Goal: Contribute content: Add original content to the website for others to see

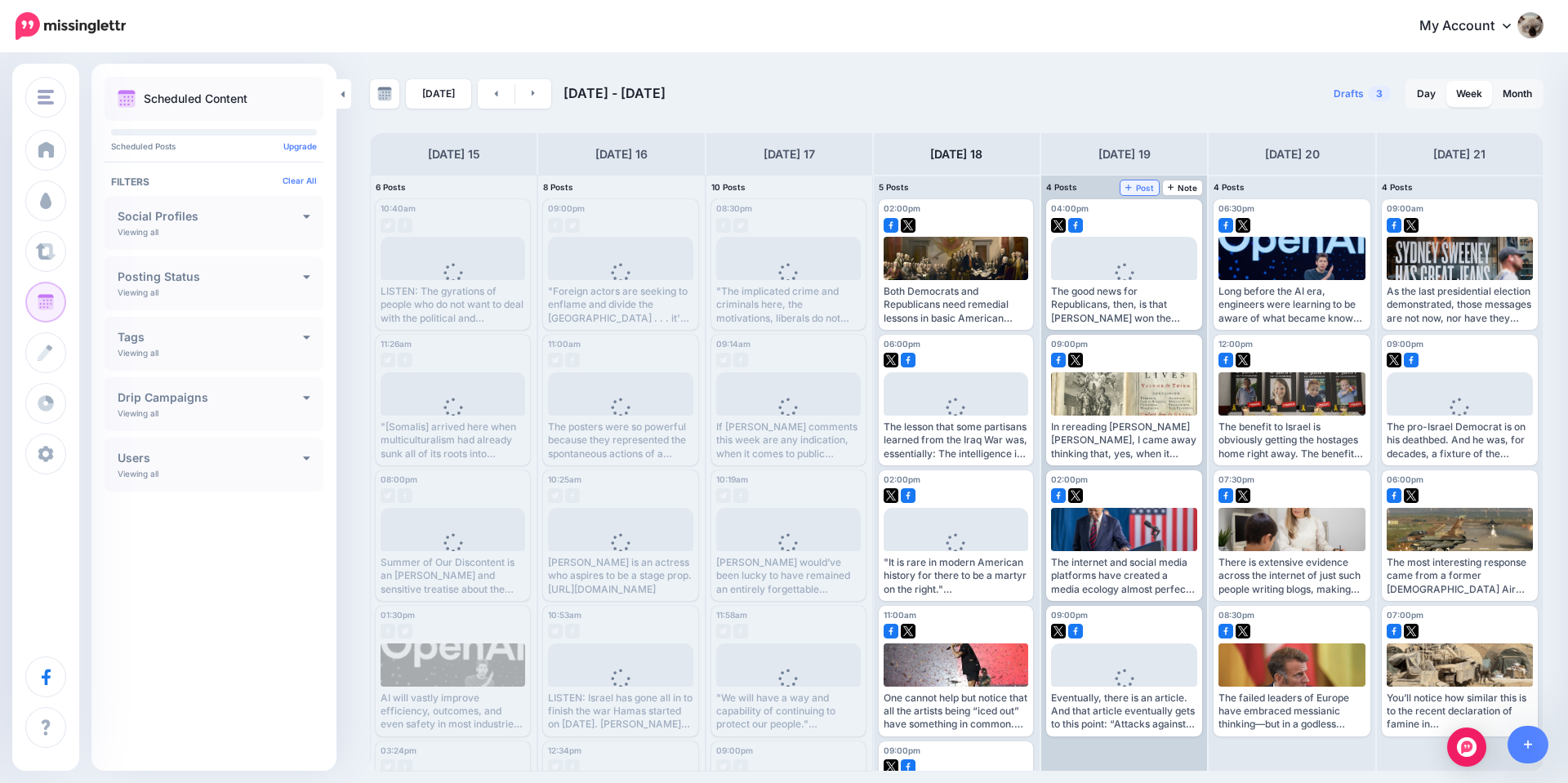
click at [1135, 183] on span "Post" at bounding box center [1139, 187] width 28 height 8
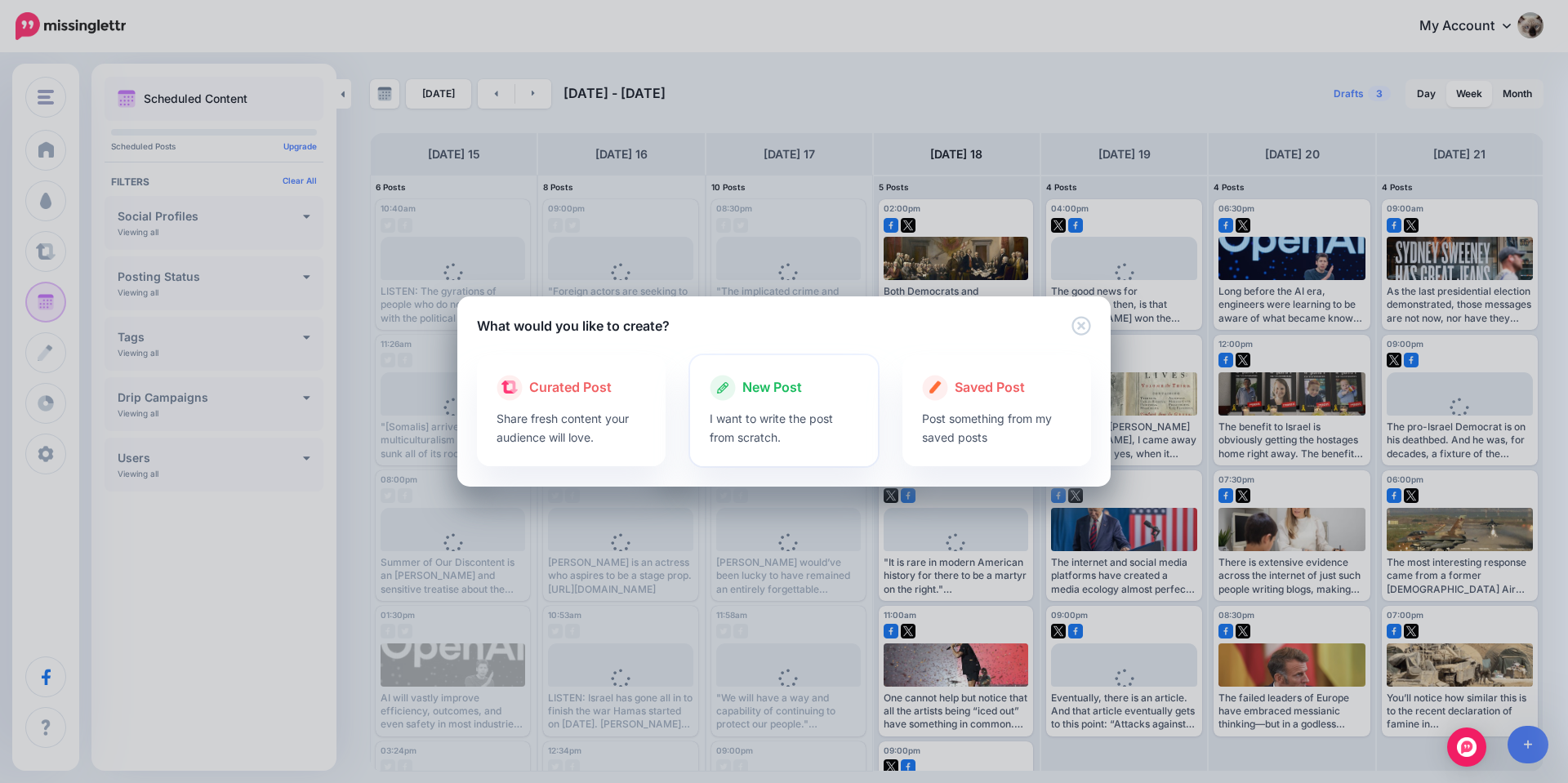
click at [809, 426] on p "I want to write the post from scratch." at bounding box center [784, 427] width 149 height 38
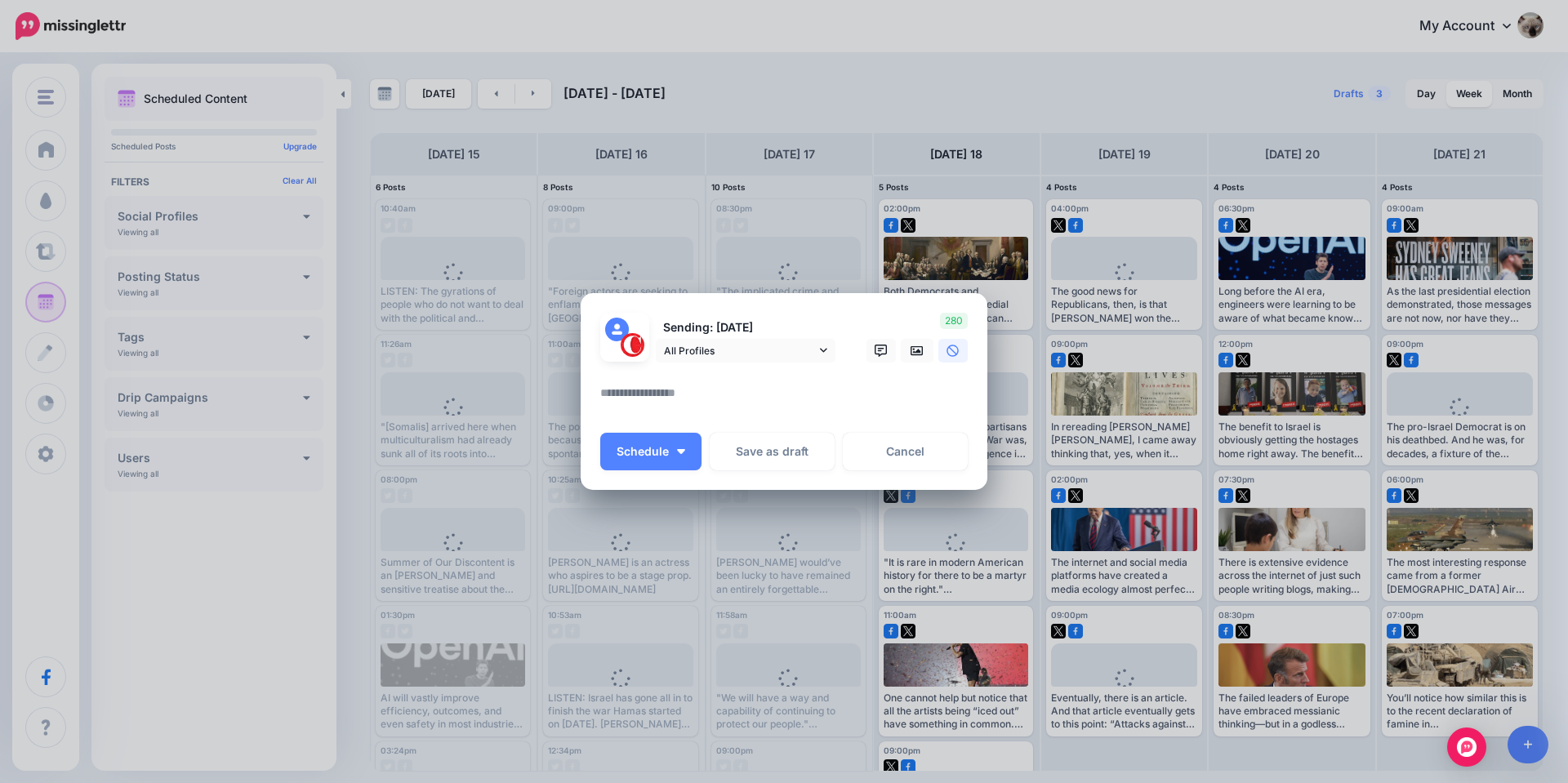
click at [706, 388] on textarea at bounding box center [788, 399] width 376 height 32
click at [800, 403] on textarea at bounding box center [788, 399] width 376 height 32
paste textarea "**********"
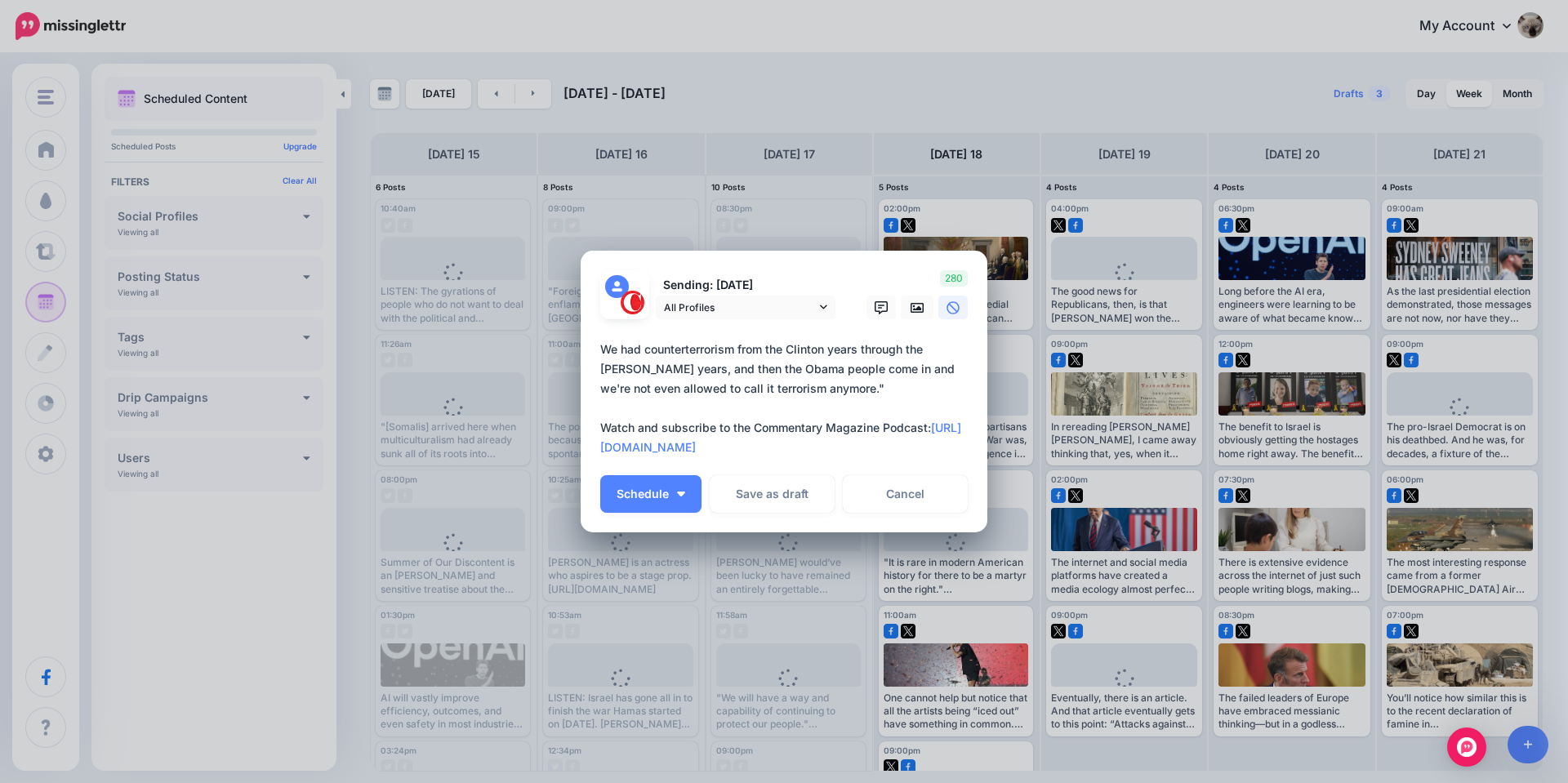
type textarea "**********"
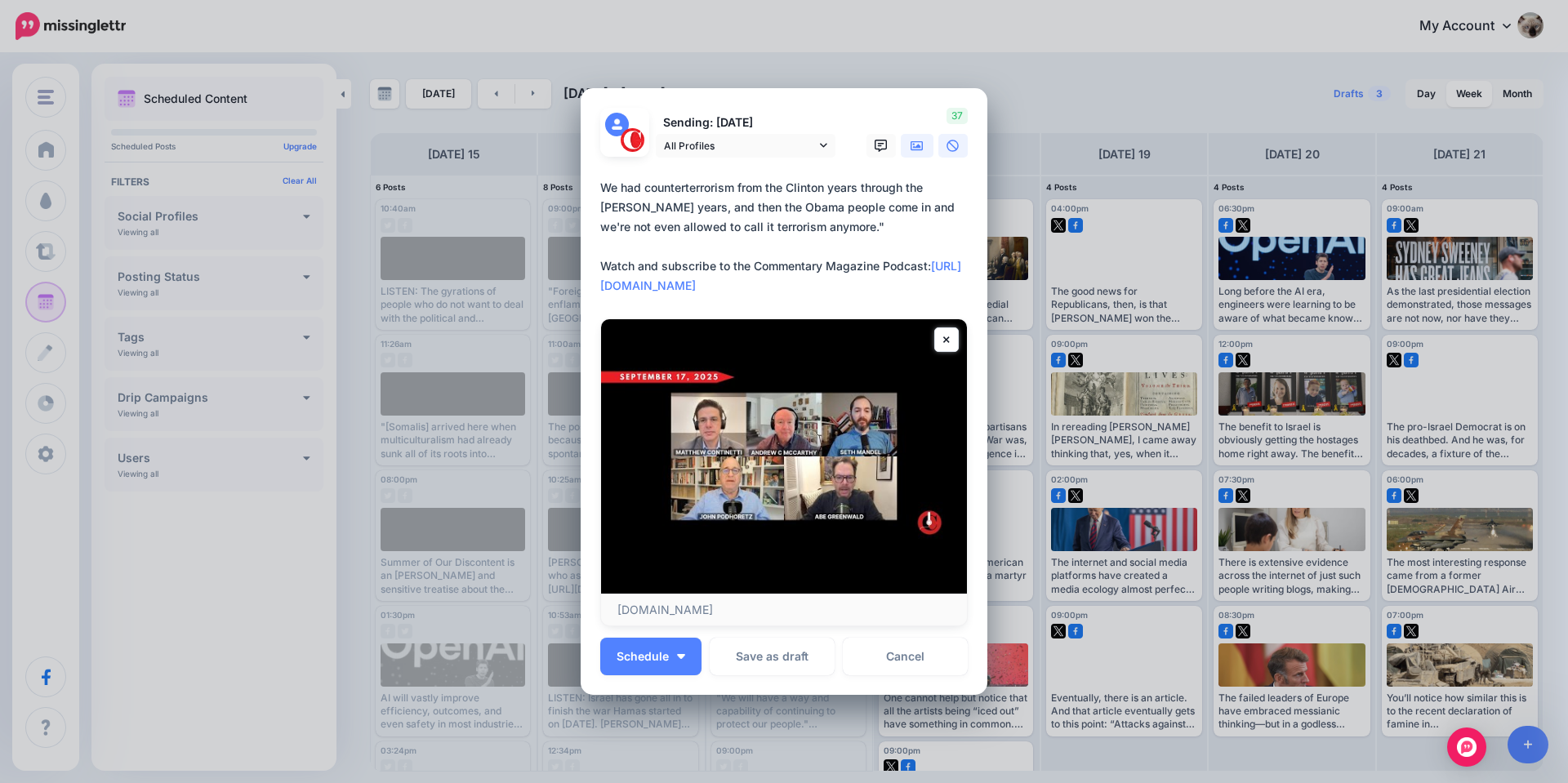
click at [910, 142] on icon at bounding box center [916, 146] width 13 height 13
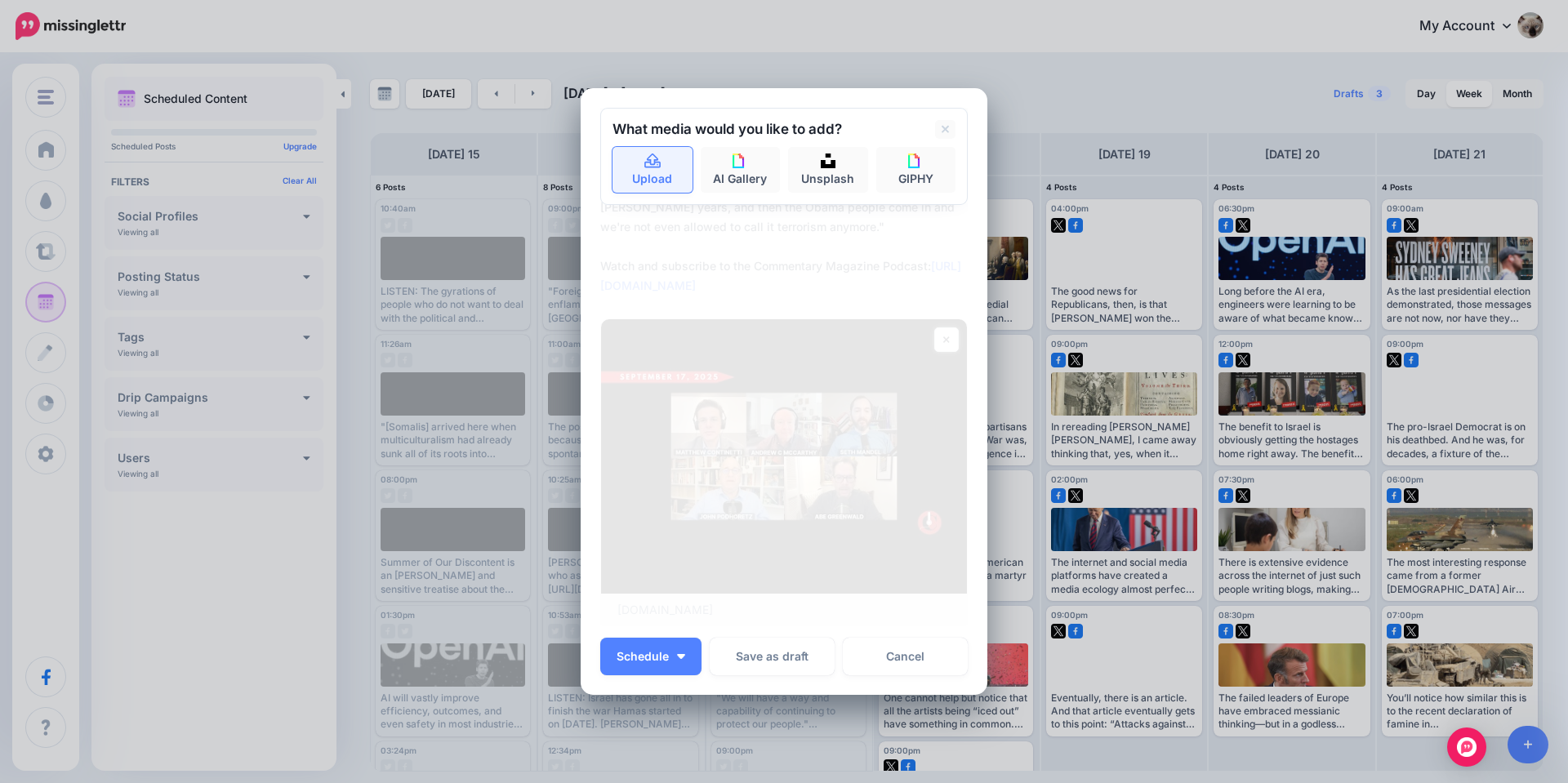
click at [658, 167] on link "Upload" at bounding box center [652, 170] width 80 height 46
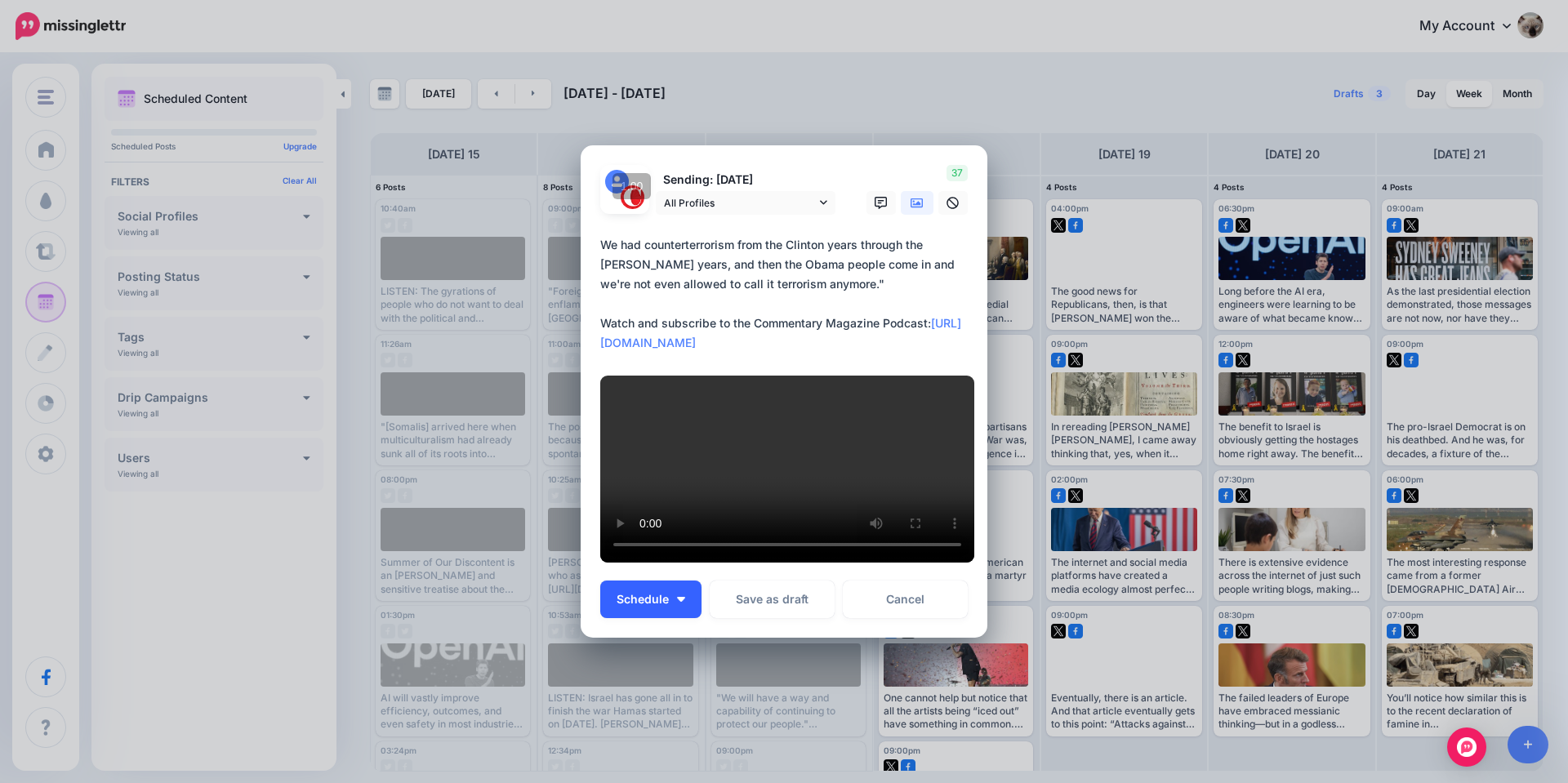
click at [649, 618] on button "Schedule" at bounding box center [651, 599] width 101 height 38
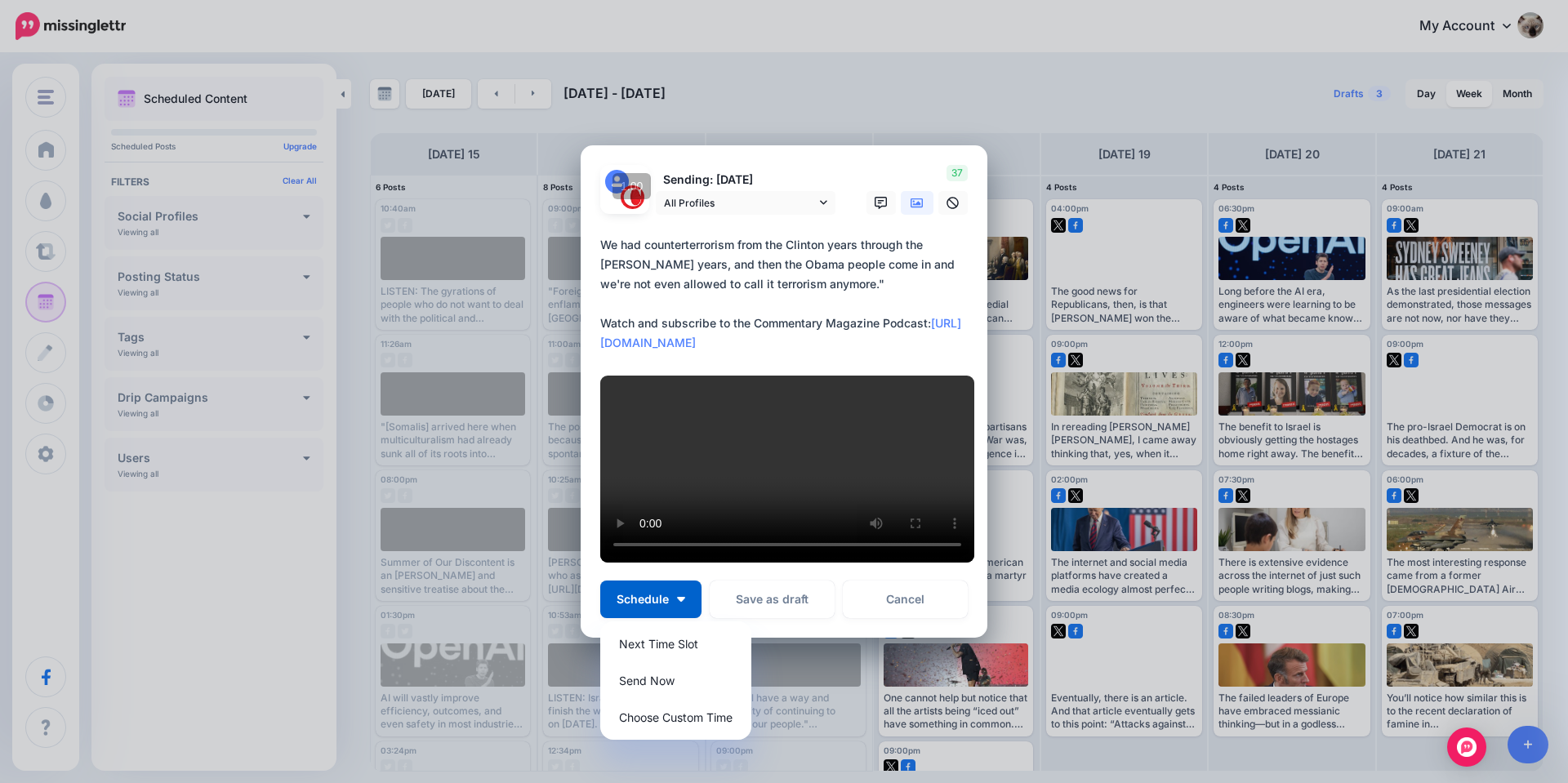
click at [695, 434] on video at bounding box center [787, 469] width 374 height 187
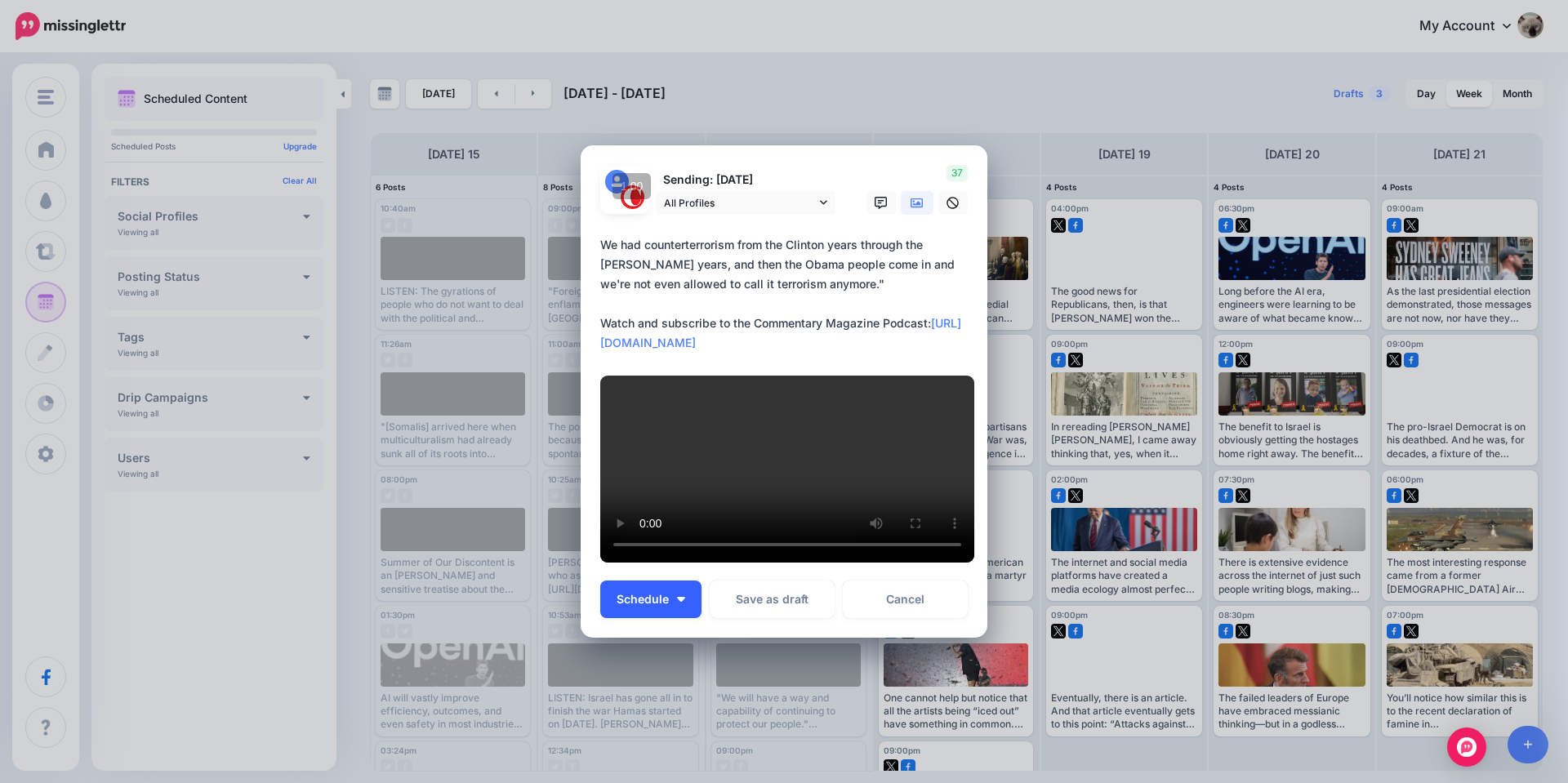
click at [664, 598] on button "Schedule" at bounding box center [651, 599] width 101 height 38
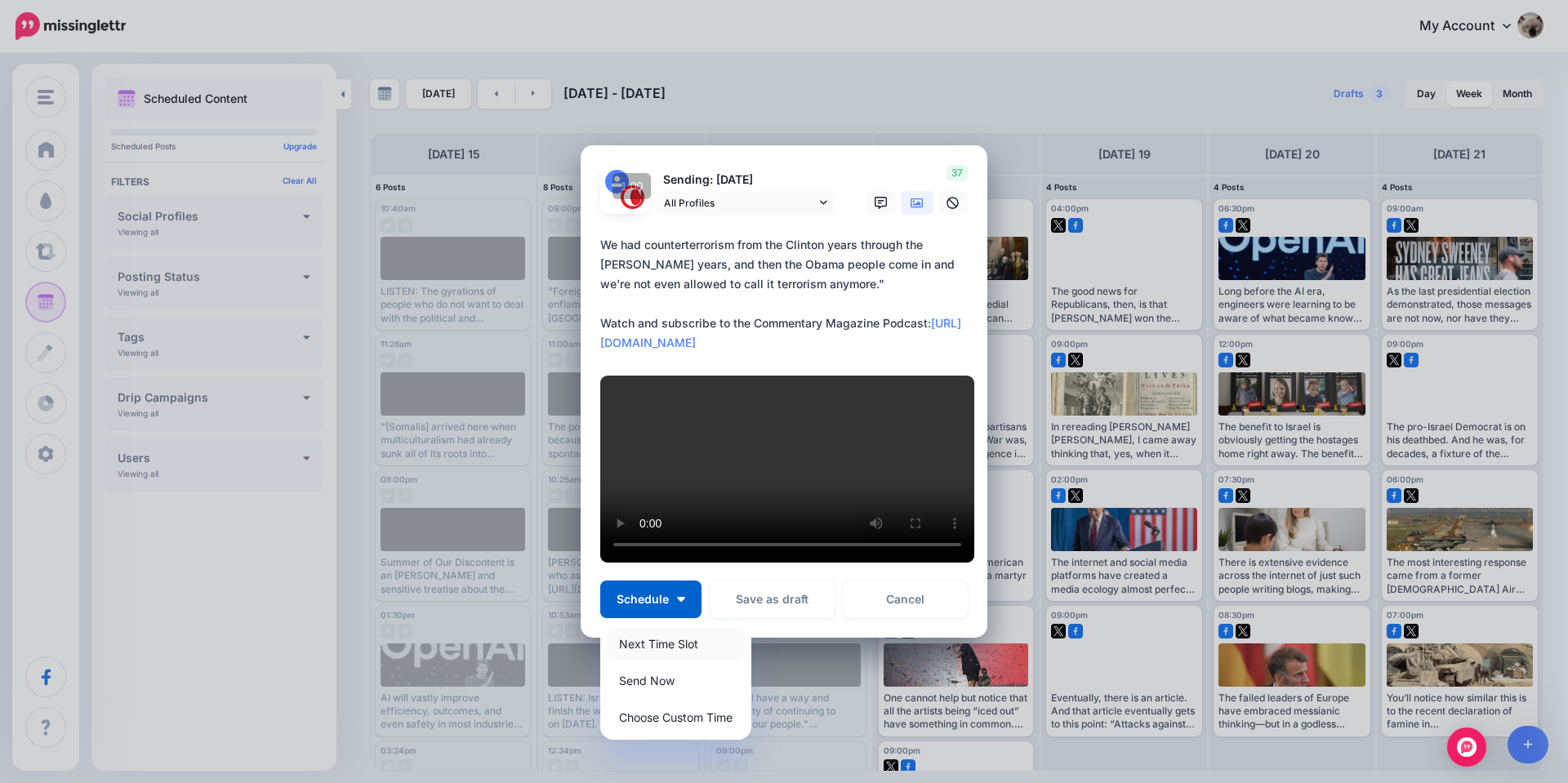
click at [656, 642] on link "Next Time Slot" at bounding box center [675, 644] width 138 height 32
